Goal: Task Accomplishment & Management: Manage account settings

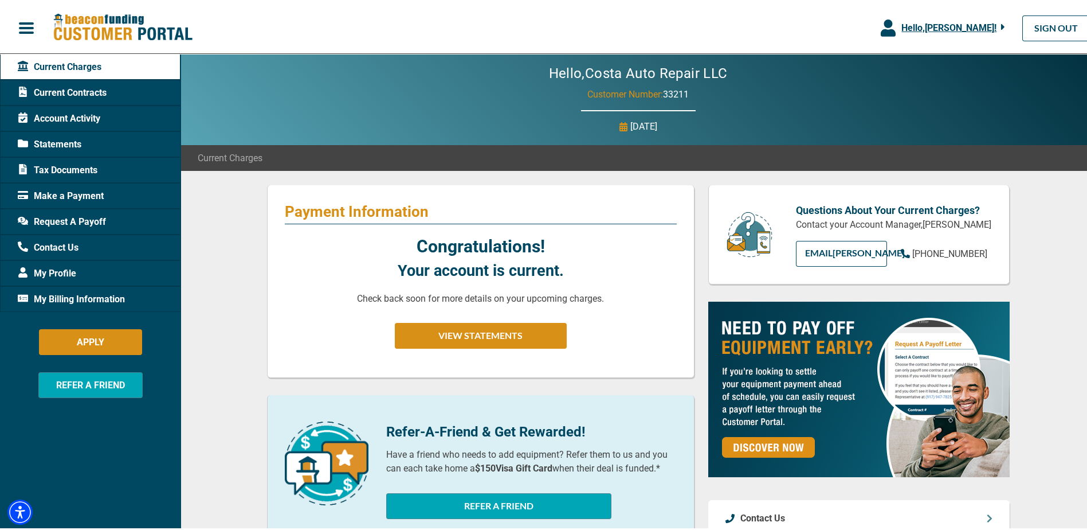
click at [73, 297] on span "My Billing Information" at bounding box center [71, 297] width 107 height 14
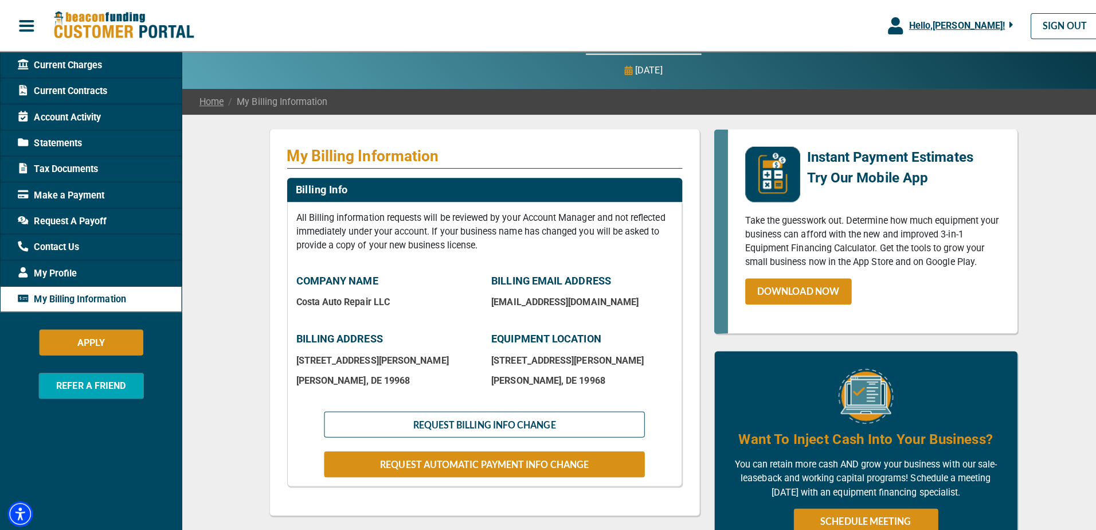
scroll to position [172, 0]
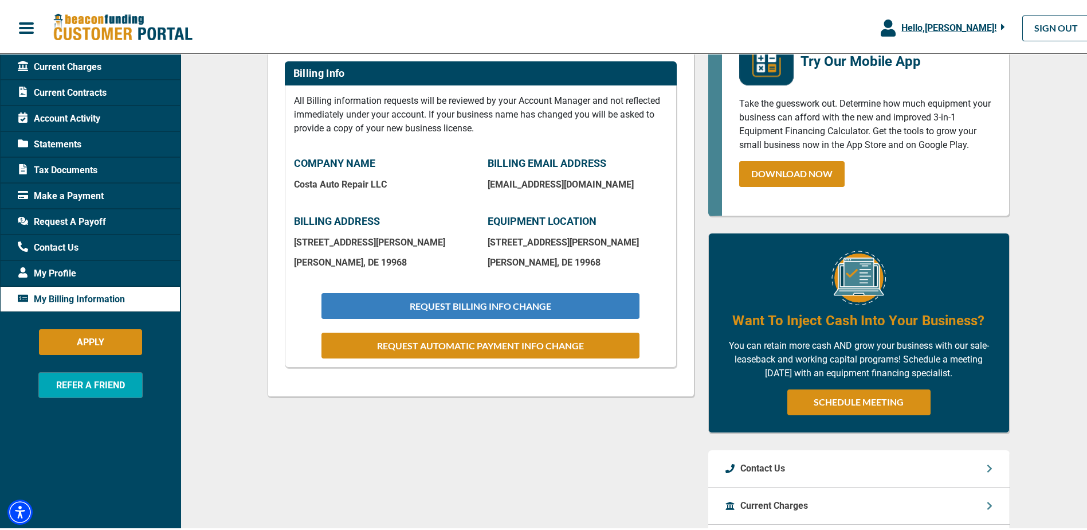
click at [512, 305] on button "REQUEST BILLING INFO CHANGE" at bounding box center [479, 304] width 317 height 26
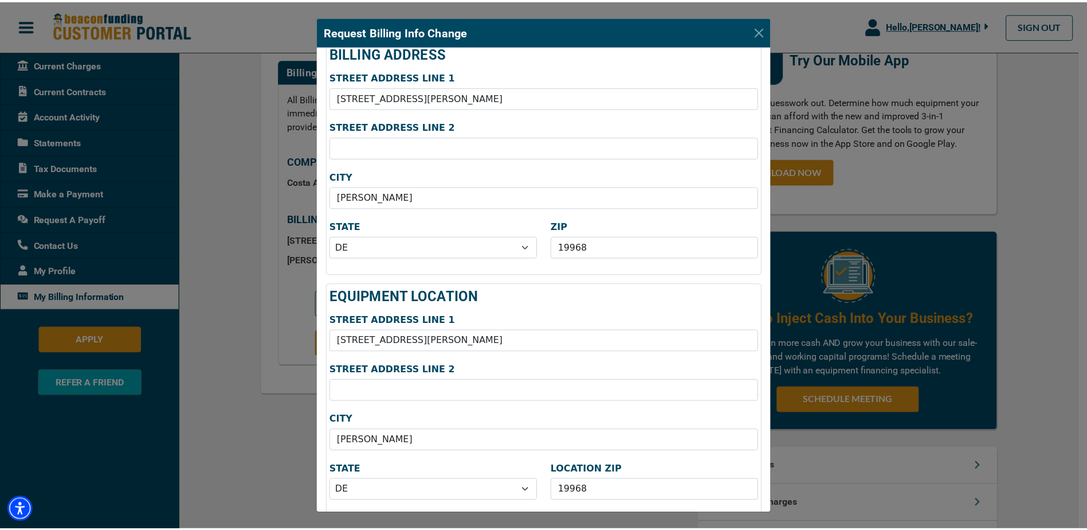
scroll to position [226, 0]
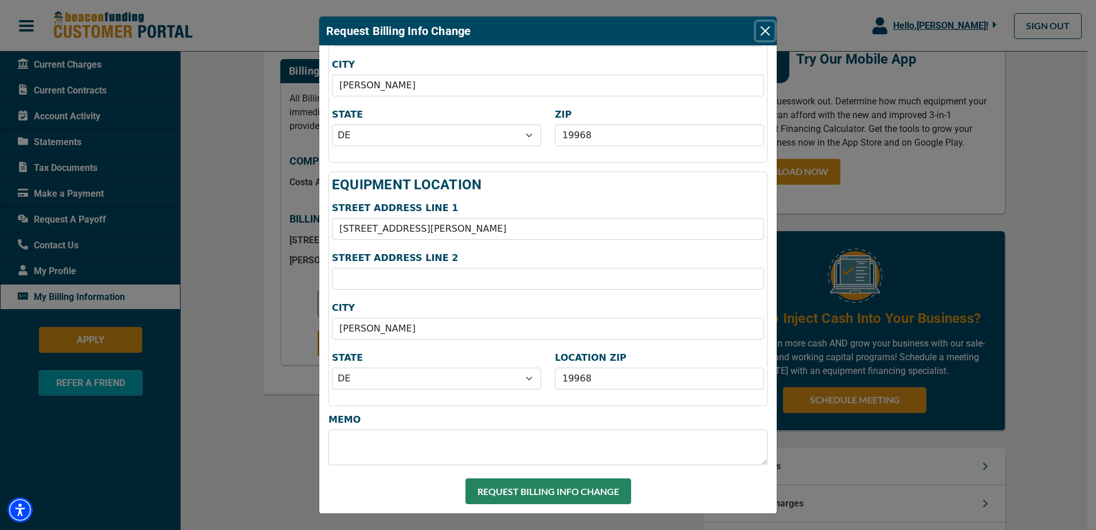
click at [768, 29] on button "Close" at bounding box center [765, 31] width 18 height 18
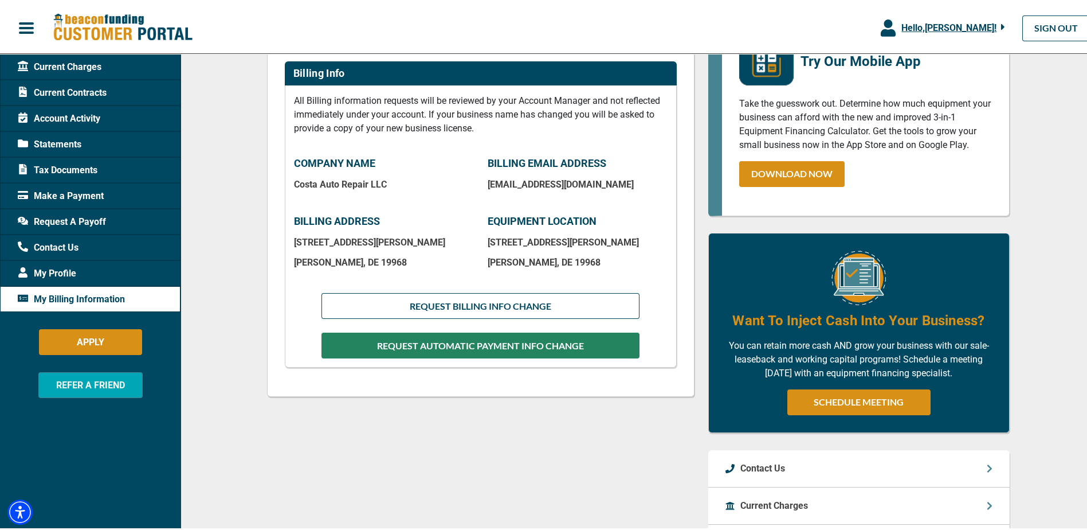
click at [450, 346] on button "REQUEST AUTOMATIC PAYMENT INFO CHANGE" at bounding box center [479, 343] width 317 height 26
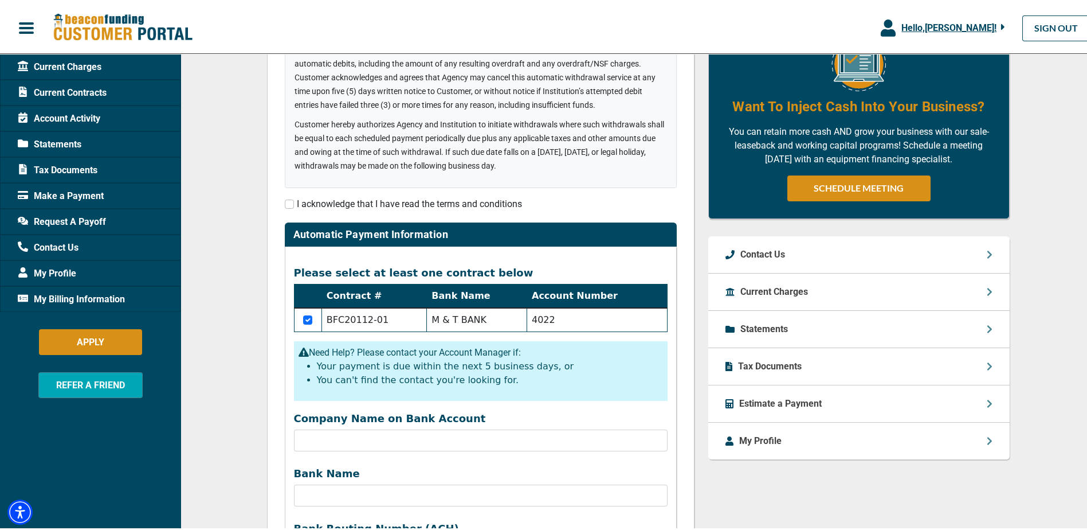
scroll to position [287, 0]
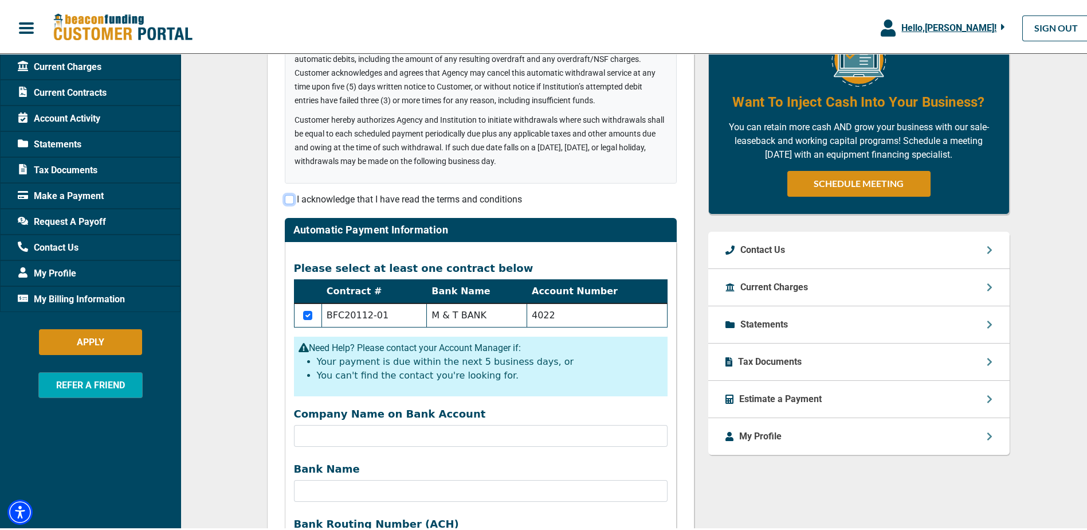
click at [288, 198] on input "checkbox" at bounding box center [289, 197] width 9 height 9
checkbox input "true"
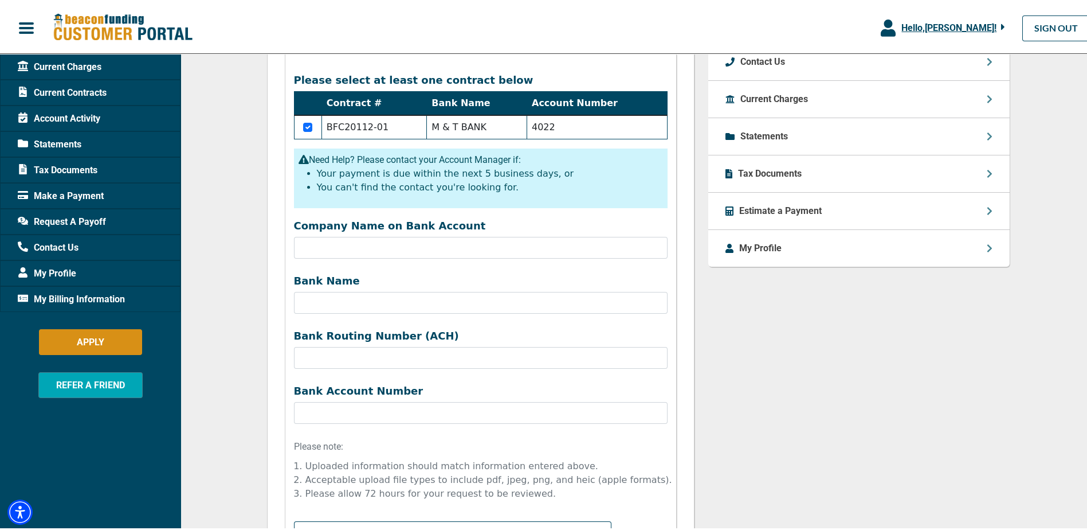
scroll to position [453, 0]
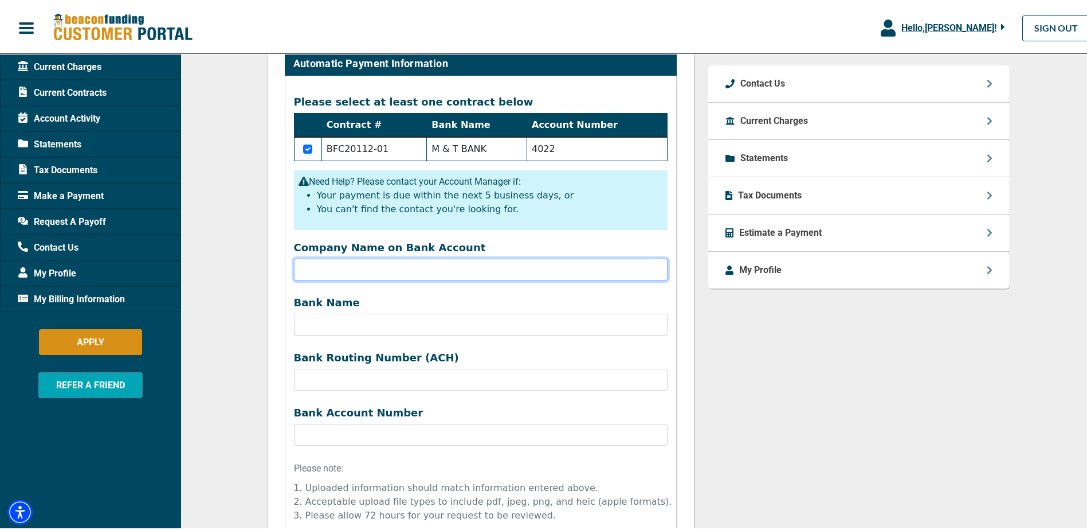
click at [333, 273] on input "Company Name on Bank Account" at bounding box center [481, 267] width 374 height 22
type input "c"
type input "COSTA AUTO REPAIR LLC"
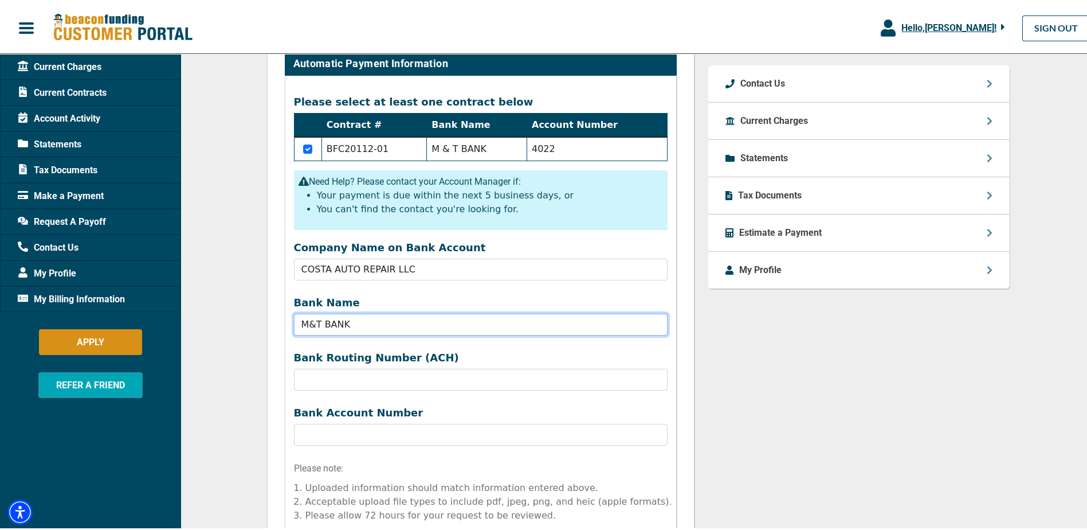
type input "M&T BANK"
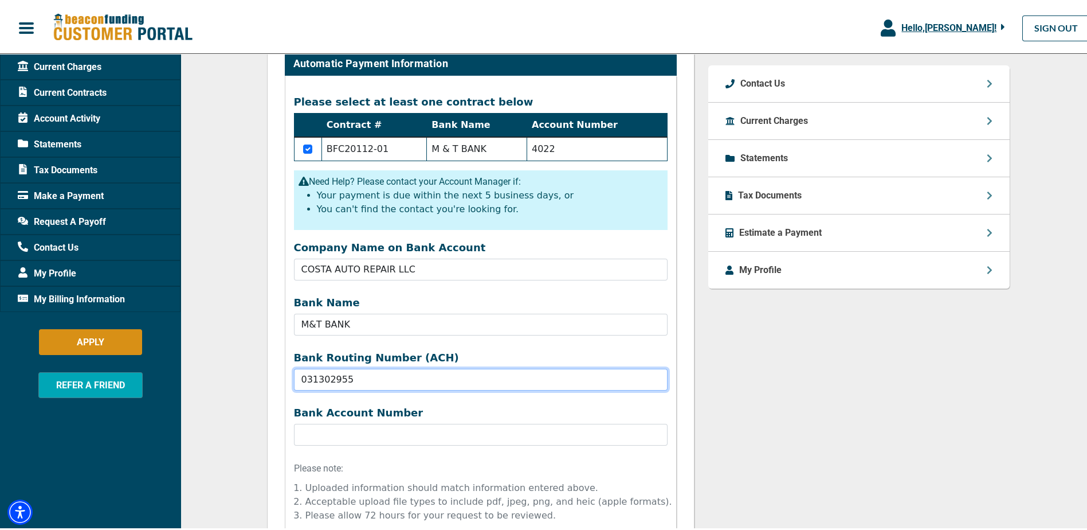
type input "031302955"
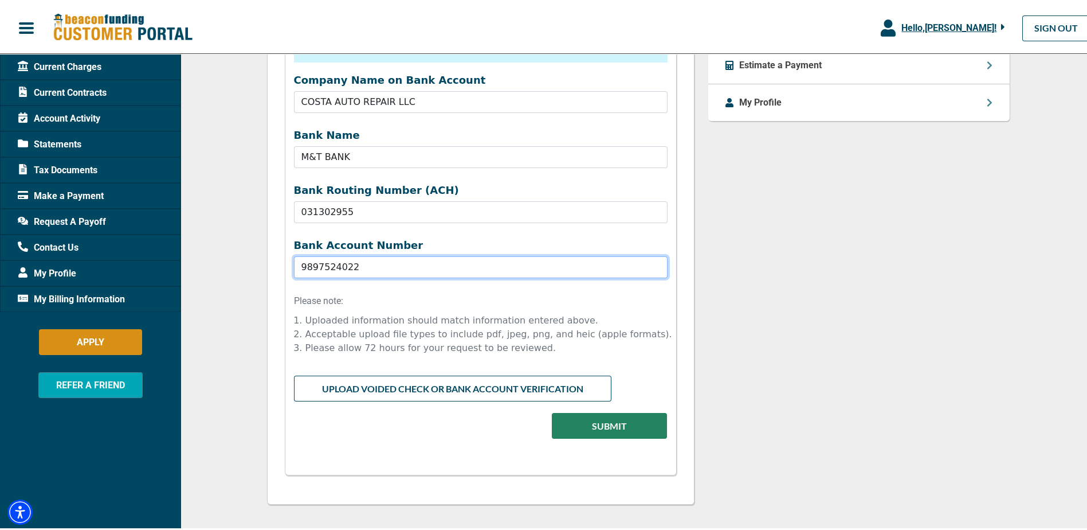
scroll to position [625, 0]
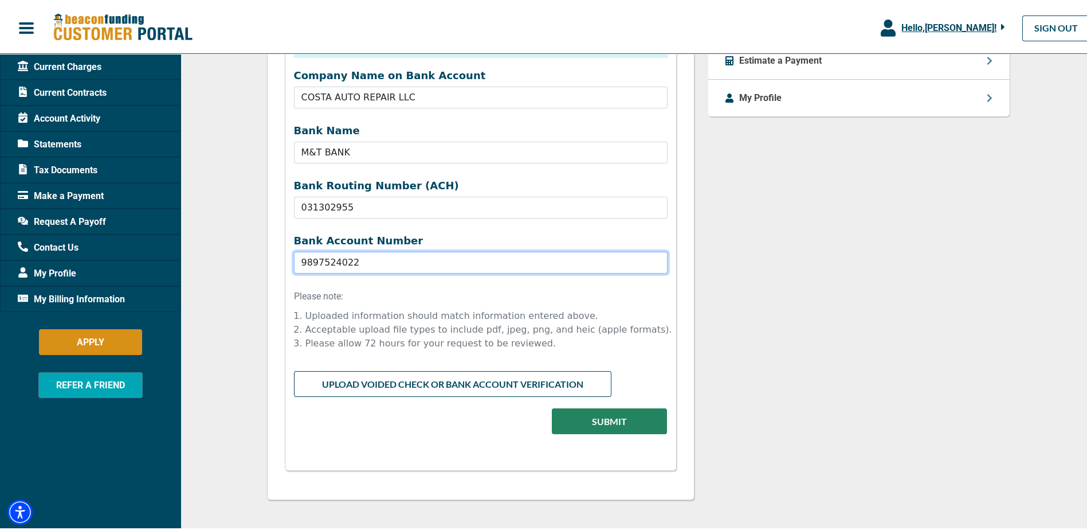
type input "9897524022"
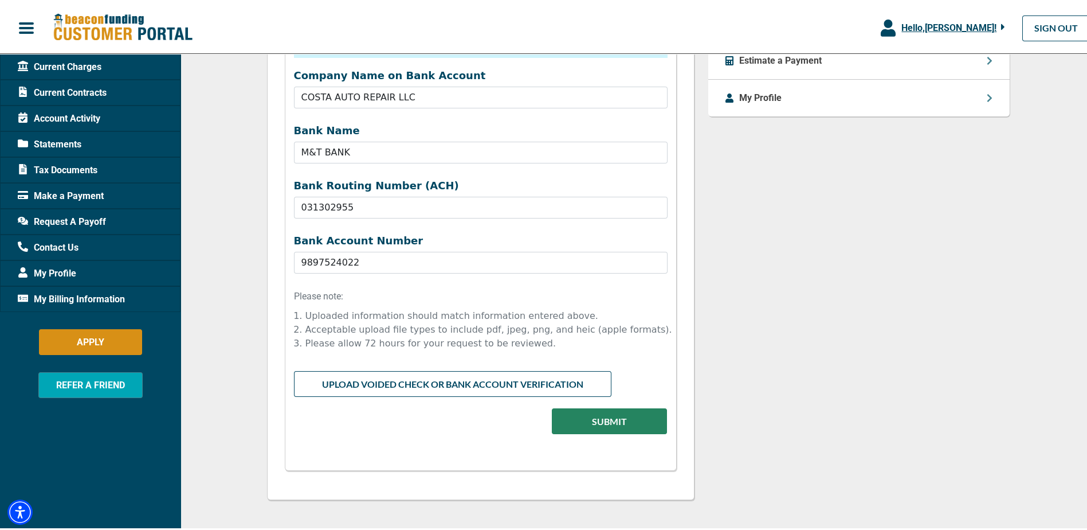
click at [465, 383] on input "file" at bounding box center [481, 379] width 374 height 22
type input "C:\fakepath\M&T VOID _[DATE].pdf"
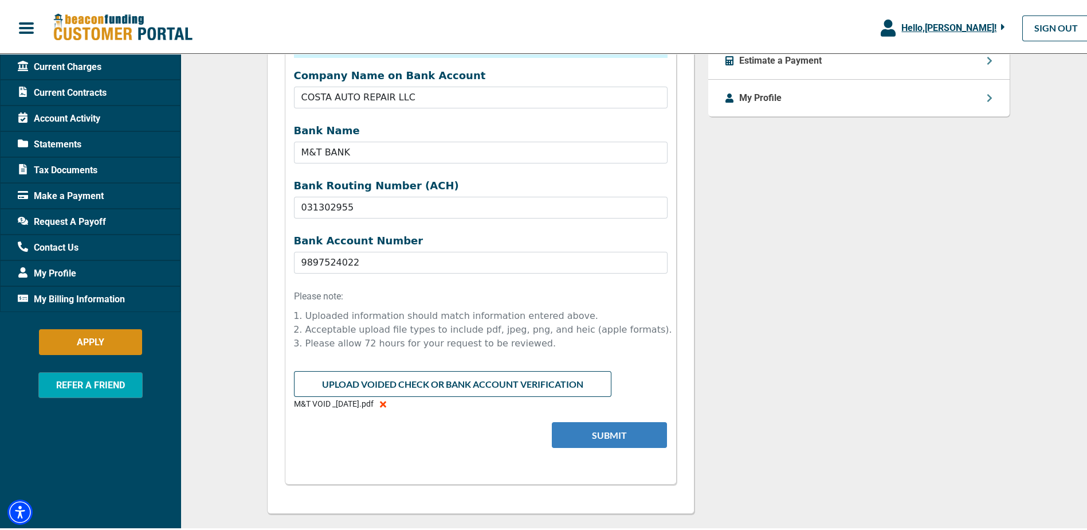
click at [603, 436] on button "Submit" at bounding box center [609, 432] width 115 height 26
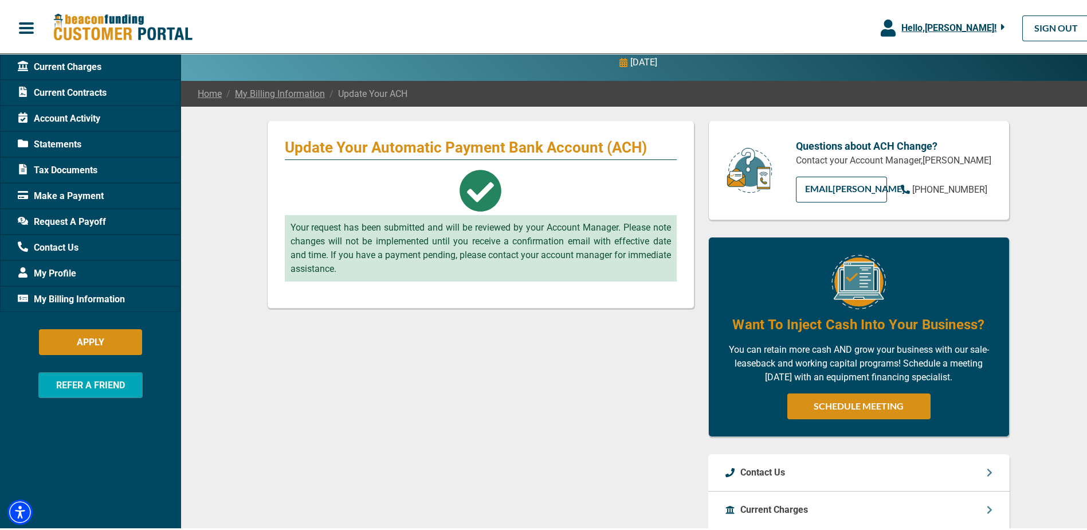
scroll to position [11, 0]
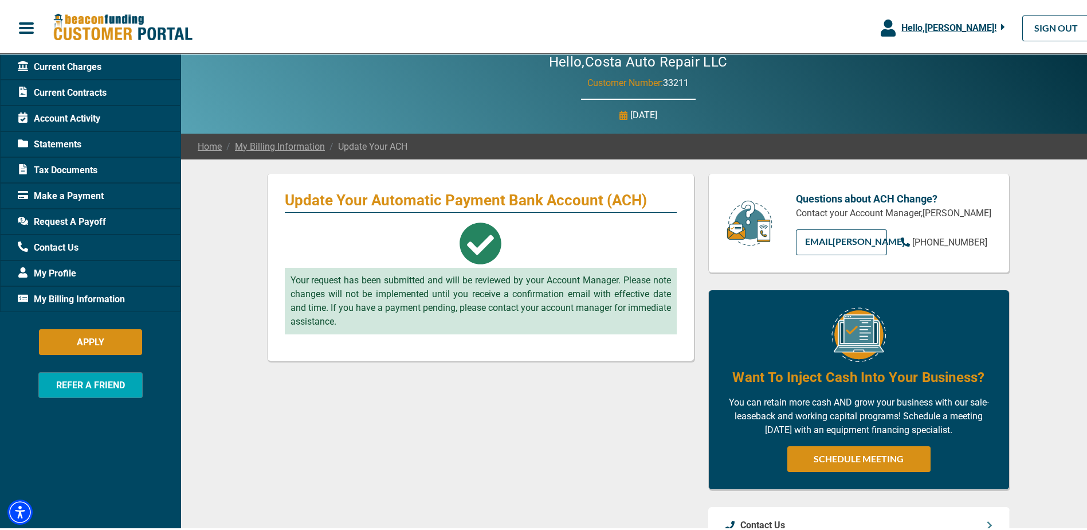
click at [69, 220] on span "Request A Payoff" at bounding box center [62, 220] width 88 height 14
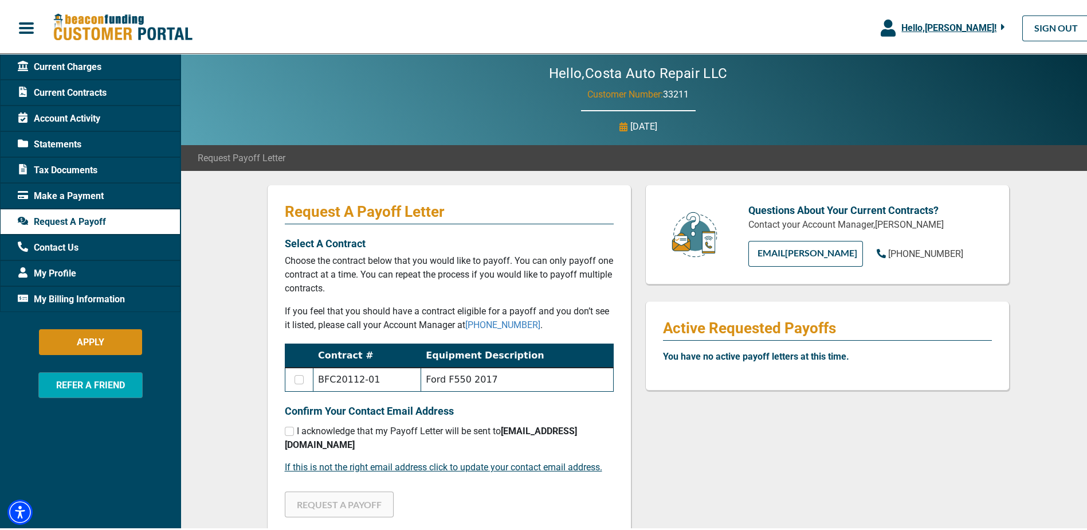
scroll to position [115, 0]
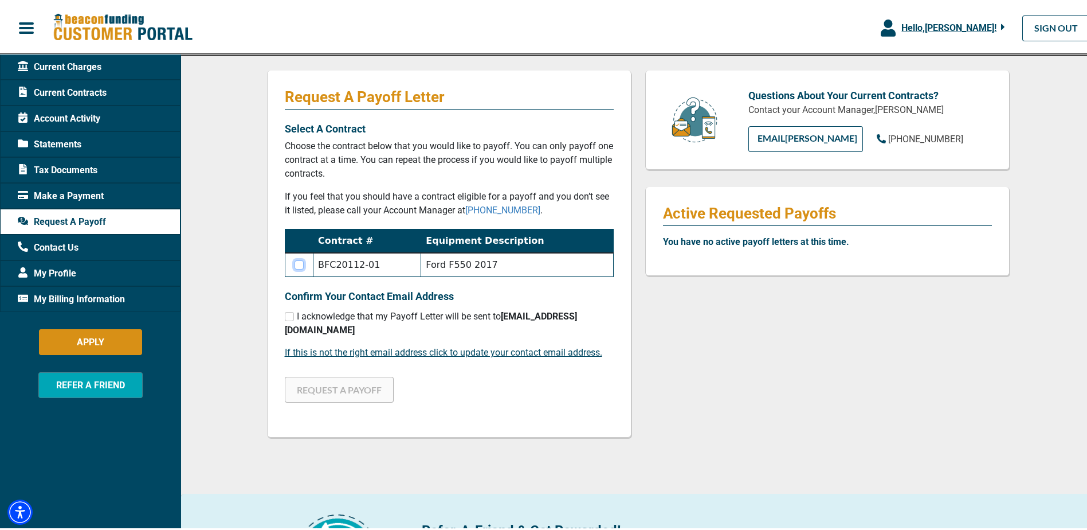
click at [297, 262] on input "checkbox" at bounding box center [299, 262] width 9 height 9
checkbox input "true"
click at [285, 313] on input "checkbox" at bounding box center [289, 313] width 9 height 9
checkbox input "true"
click at [327, 391] on button "REQUEST A PAYOFF" at bounding box center [339, 387] width 109 height 26
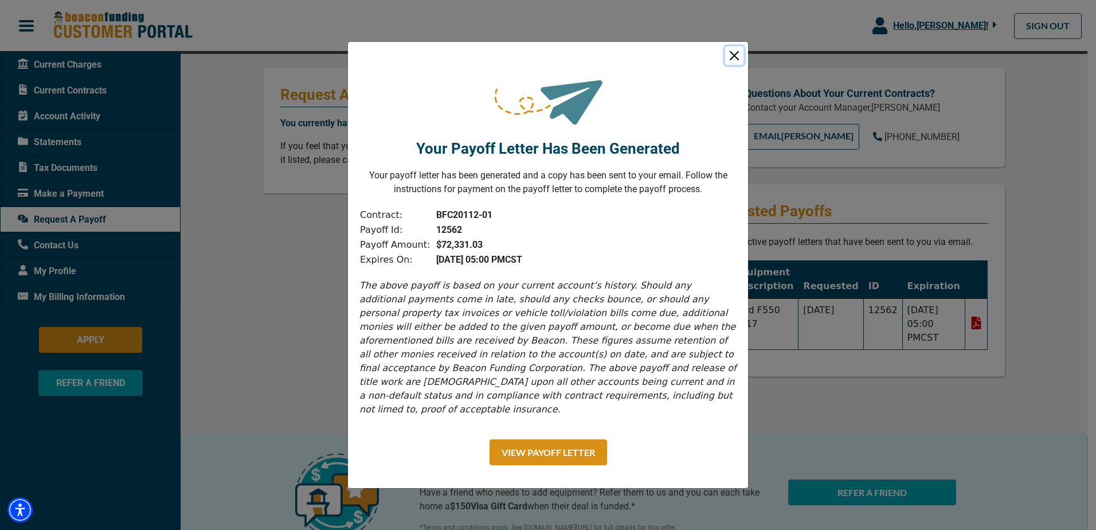
click at [740, 61] on button "Close" at bounding box center [734, 55] width 18 height 18
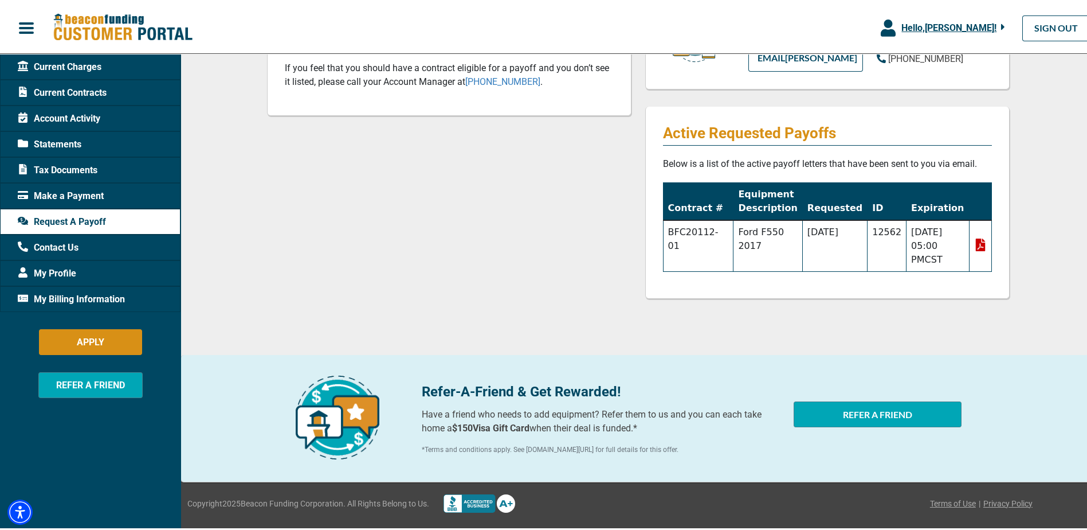
scroll to position [0, 0]
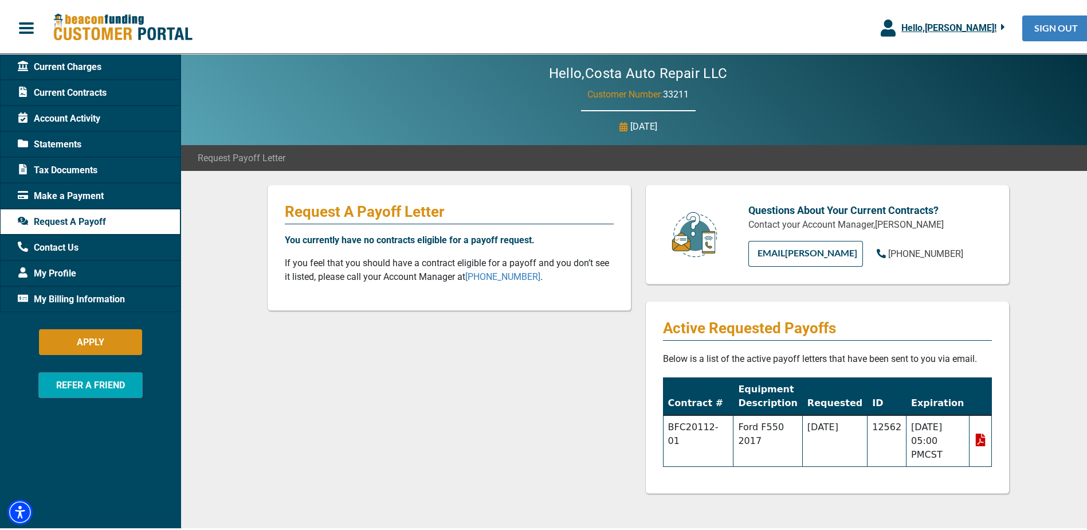
click at [1050, 29] on link "SIGN OUT" at bounding box center [1056, 26] width 68 height 26
